Goal: Check status

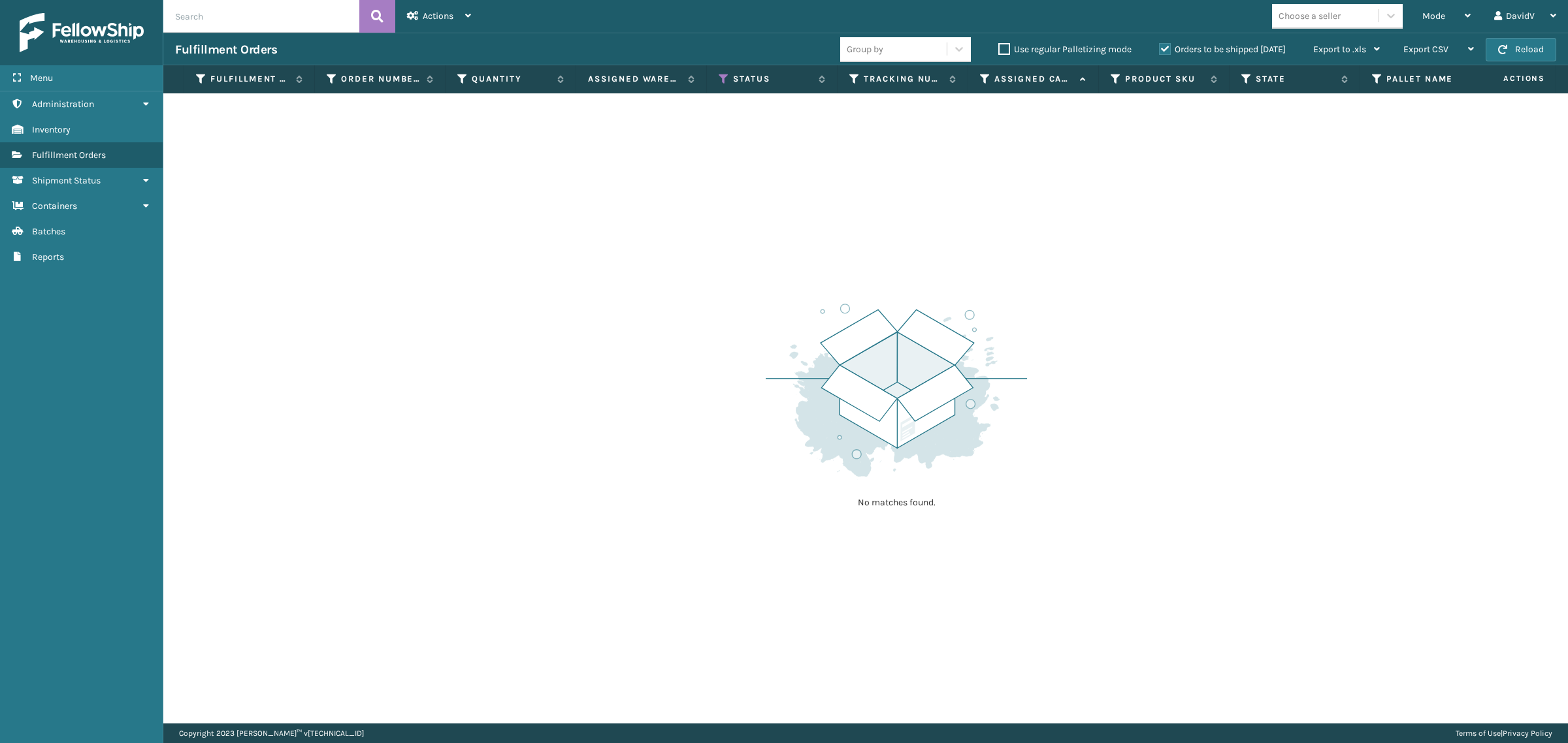
click at [1167, 51] on label "Orders to be shipped [DATE]" at bounding box center [1221, 49] width 126 height 12
click at [1159, 50] on input "Orders to be shipped [DATE]" at bounding box center [1158, 45] width 1 height 9
click at [1167, 51] on label "Orders to be shipped [DATE]" at bounding box center [1221, 49] width 126 height 12
click at [1159, 50] on input "Orders to be shipped [DATE]" at bounding box center [1158, 45] width 1 height 9
